Goal: Task Accomplishment & Management: Use online tool/utility

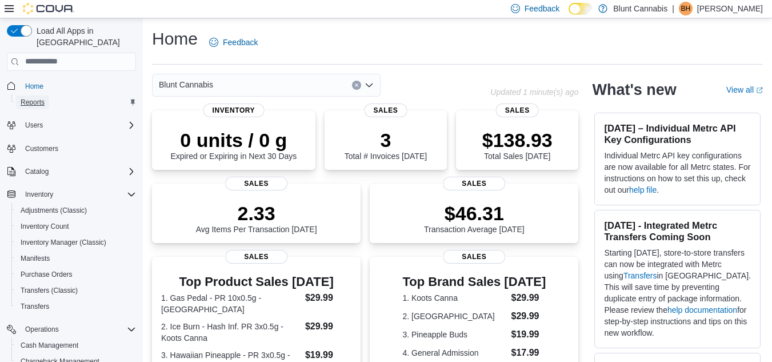
click at [48, 95] on link "Reports" at bounding box center [32, 102] width 33 height 14
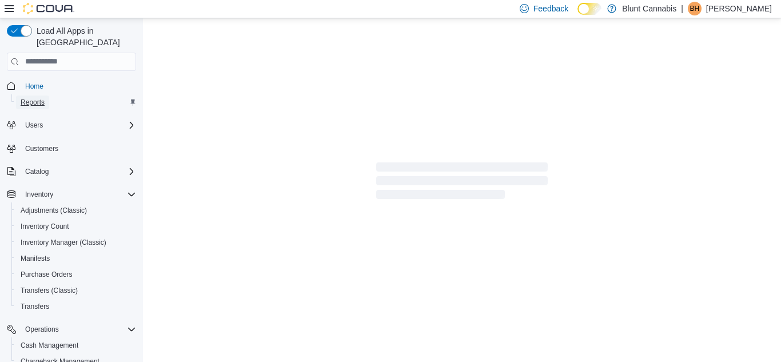
click at [48, 95] on link "Reports" at bounding box center [32, 102] width 33 height 14
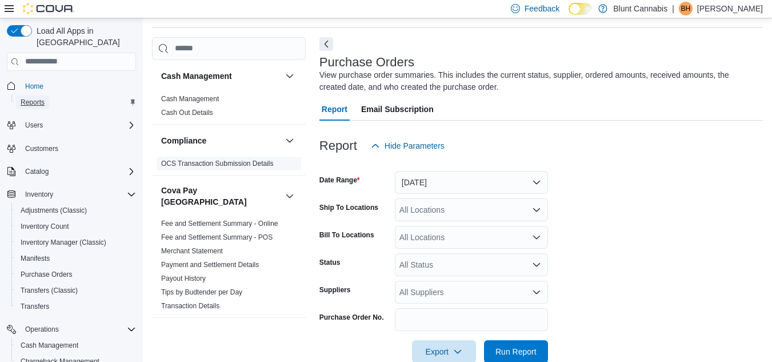
scroll to position [38, 0]
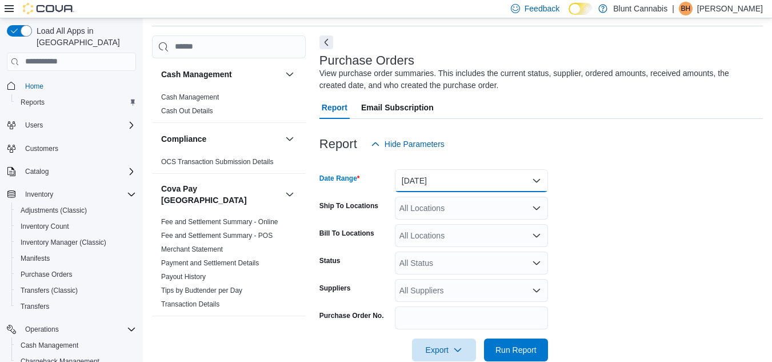
click at [426, 188] on button "[DATE]" at bounding box center [471, 180] width 153 height 23
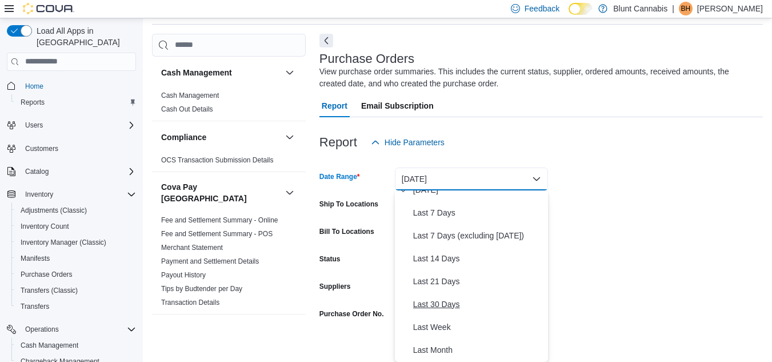
scroll to position [125, 0]
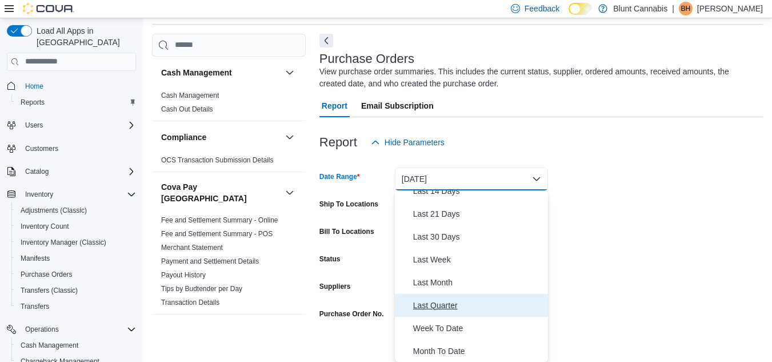
click at [434, 308] on span "Last Quarter" at bounding box center [478, 305] width 130 height 14
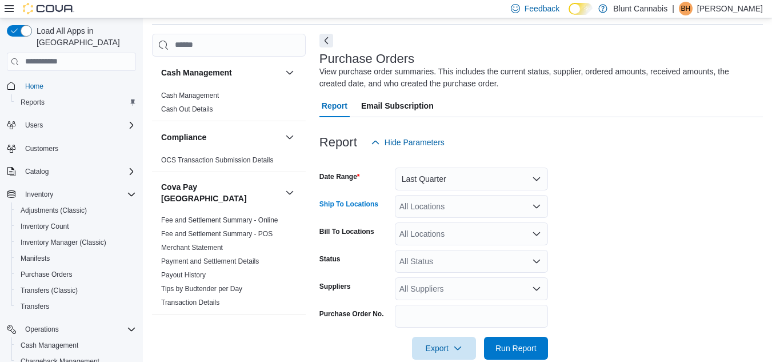
click at [455, 211] on div "All Locations" at bounding box center [471, 206] width 153 height 23
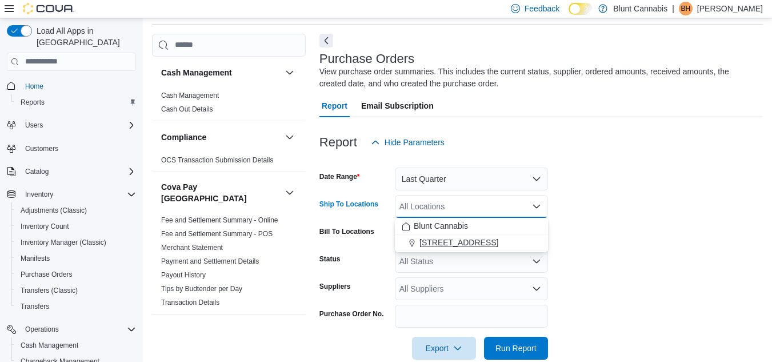
drag, startPoint x: 454, startPoint y: 233, endPoint x: 456, endPoint y: 241, distance: 7.6
click at [456, 241] on div "Blunt Cannabis [STREET_ADDRESS]" at bounding box center [471, 234] width 153 height 33
click at [456, 241] on span "[STREET_ADDRESS]" at bounding box center [458, 242] width 79 height 11
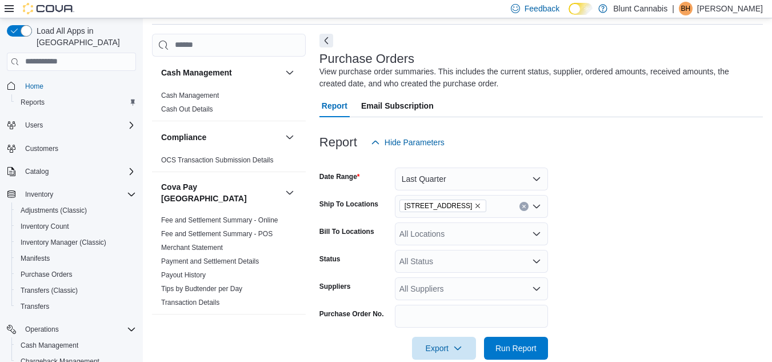
click at [561, 215] on form "Date Range Last Quarter Ship To Locations [STREET_ADDRESS] Bill To Locations Al…" at bounding box center [540, 257] width 443 height 206
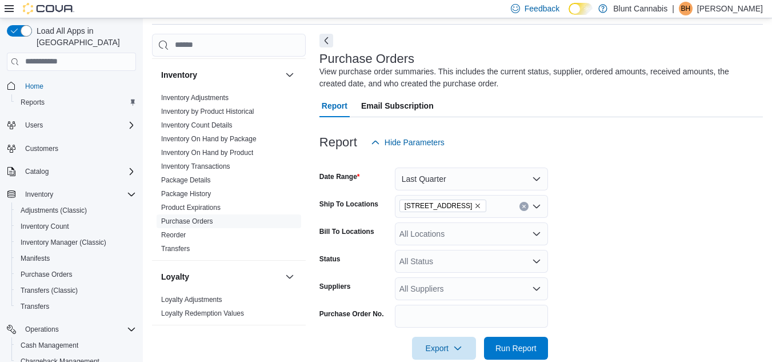
scroll to position [505, 0]
click at [214, 93] on link "Inventory Adjustments" at bounding box center [194, 97] width 67 height 8
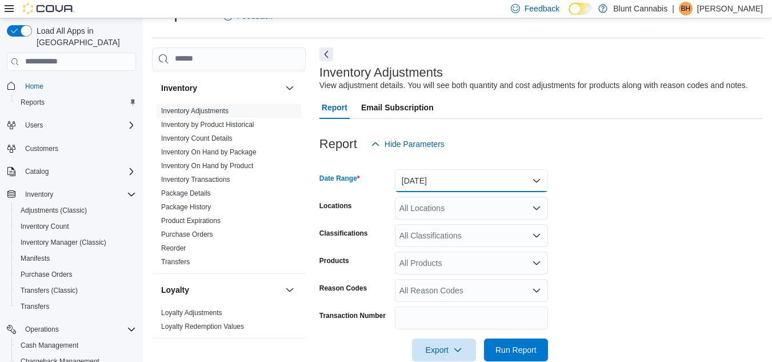
click at [430, 179] on button "[DATE]" at bounding box center [471, 180] width 153 height 23
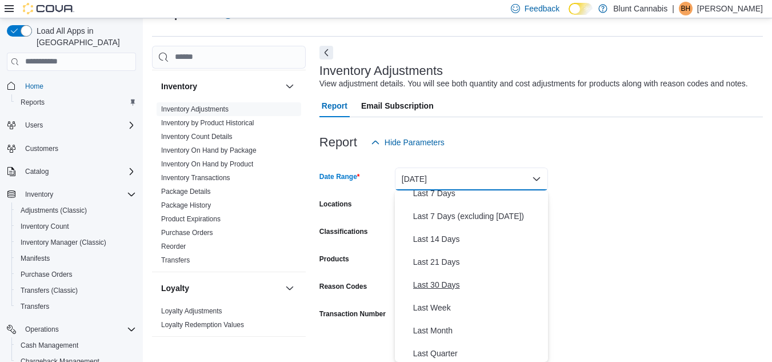
scroll to position [78, 0]
click at [441, 280] on span "Last 30 Days" at bounding box center [478, 284] width 130 height 14
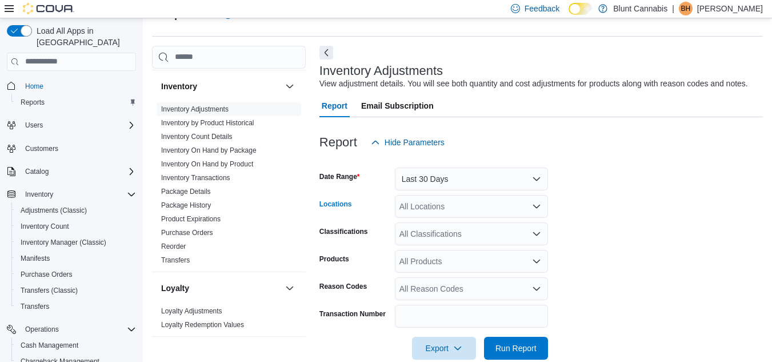
click at [433, 210] on div "All Locations" at bounding box center [471, 206] width 153 height 23
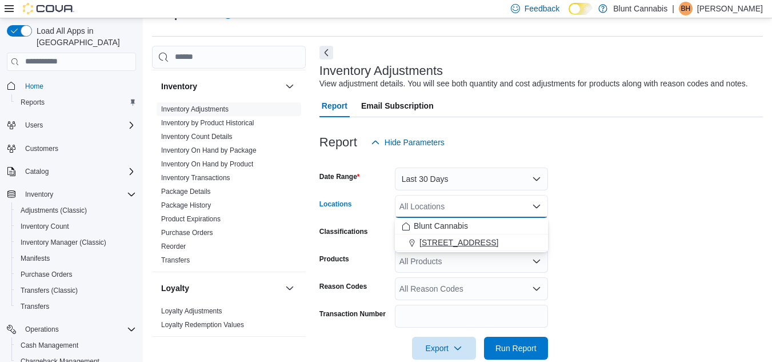
click at [462, 248] on button "[STREET_ADDRESS]" at bounding box center [471, 242] width 153 height 17
click at [450, 218] on button "Blunt Cannabis" at bounding box center [471, 226] width 153 height 17
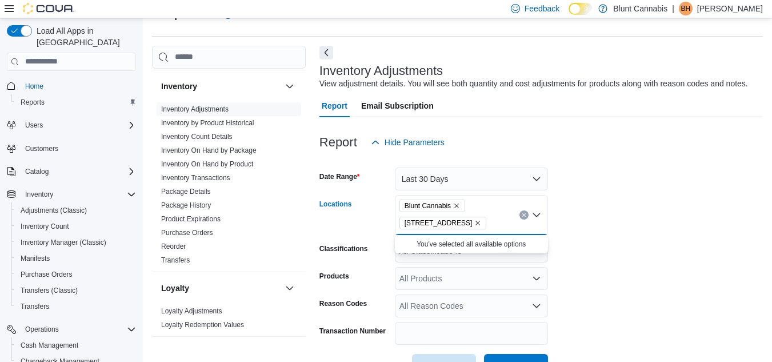
click at [584, 255] on form "Date Range Last 30 Days Locations Blunt Cannabis [STREET_ADDRESS] Combo box. Se…" at bounding box center [540, 265] width 443 height 223
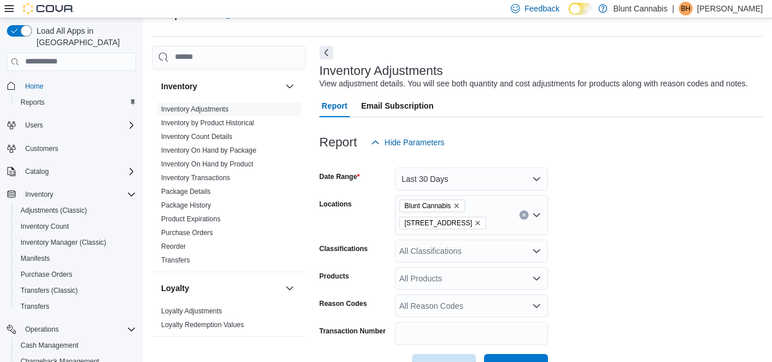
scroll to position [66, 0]
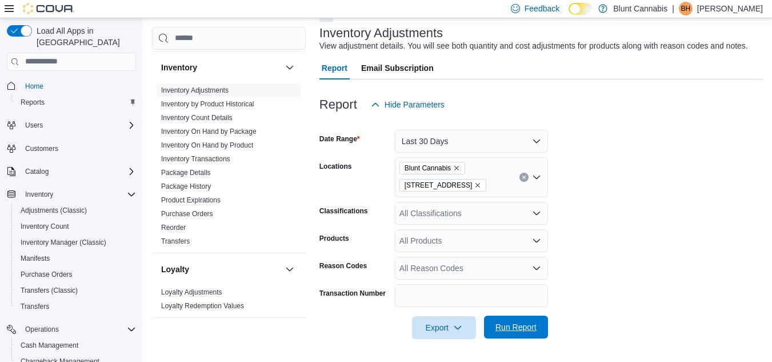
click at [520, 327] on span "Run Report" at bounding box center [515, 326] width 41 height 11
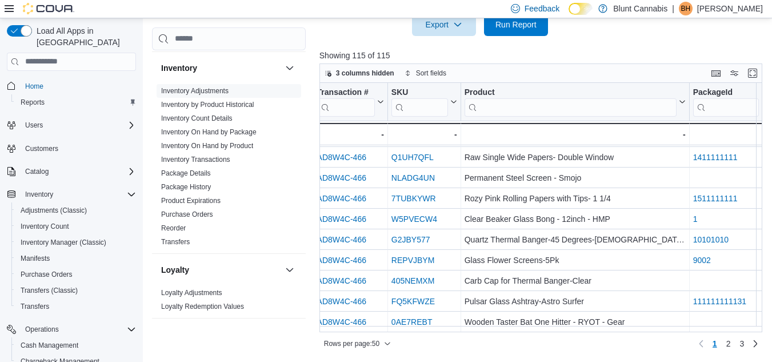
scroll to position [848, 140]
click at [730, 344] on span "2" at bounding box center [728, 343] width 5 height 11
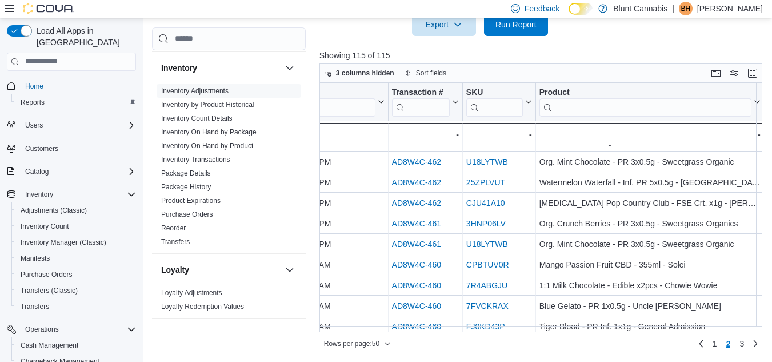
scroll to position [848, 65]
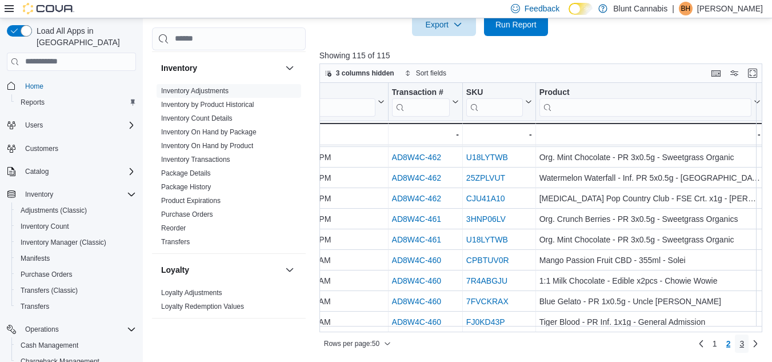
click at [744, 345] on span "3" at bounding box center [742, 343] width 5 height 11
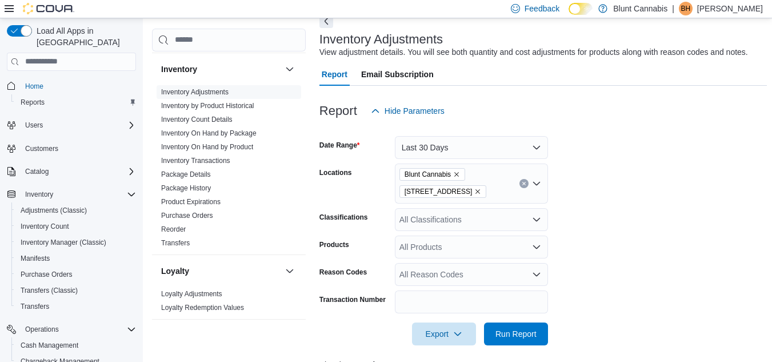
scroll to position [60, 0]
click at [525, 147] on button "Last 30 Days" at bounding box center [471, 146] width 153 height 23
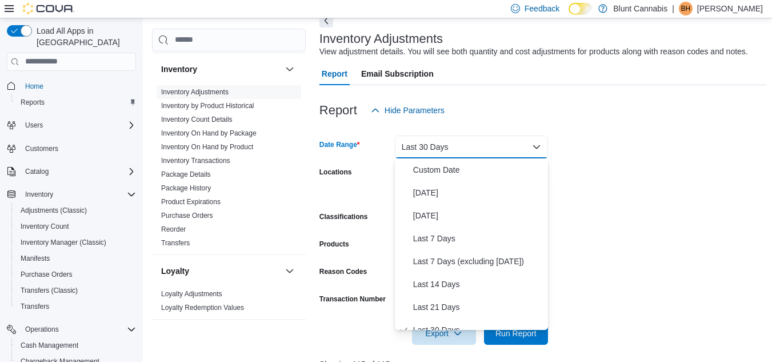
scroll to position [11, 0]
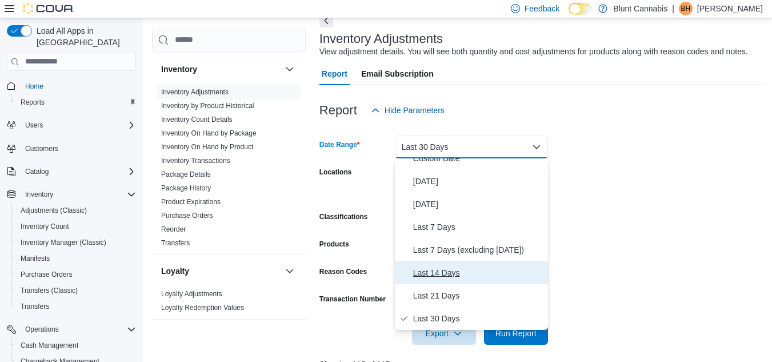
click at [461, 270] on span "Last 14 Days" at bounding box center [478, 273] width 130 height 14
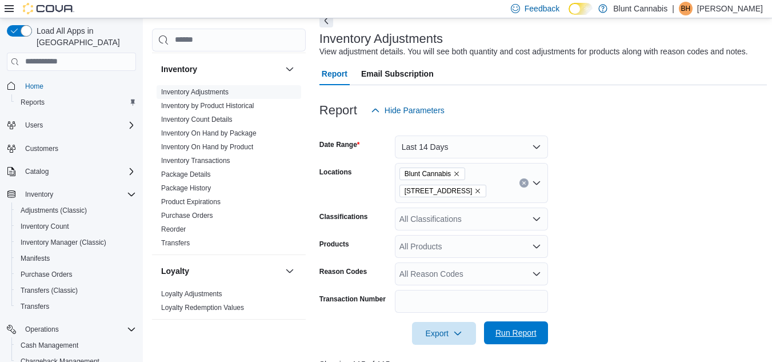
click at [509, 329] on span "Run Report" at bounding box center [515, 332] width 41 height 11
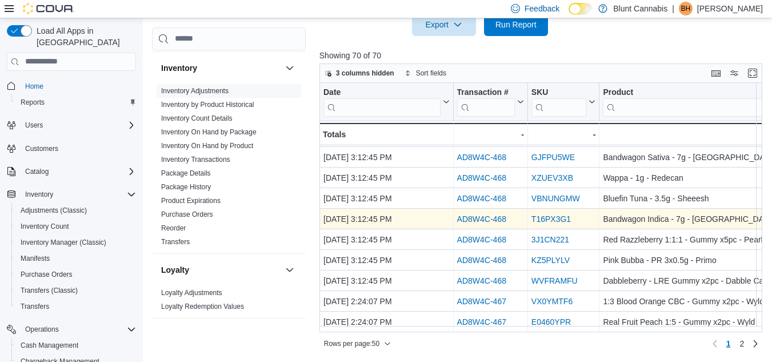
scroll to position [431, 0]
